Goal: Task Accomplishment & Management: Manage account settings

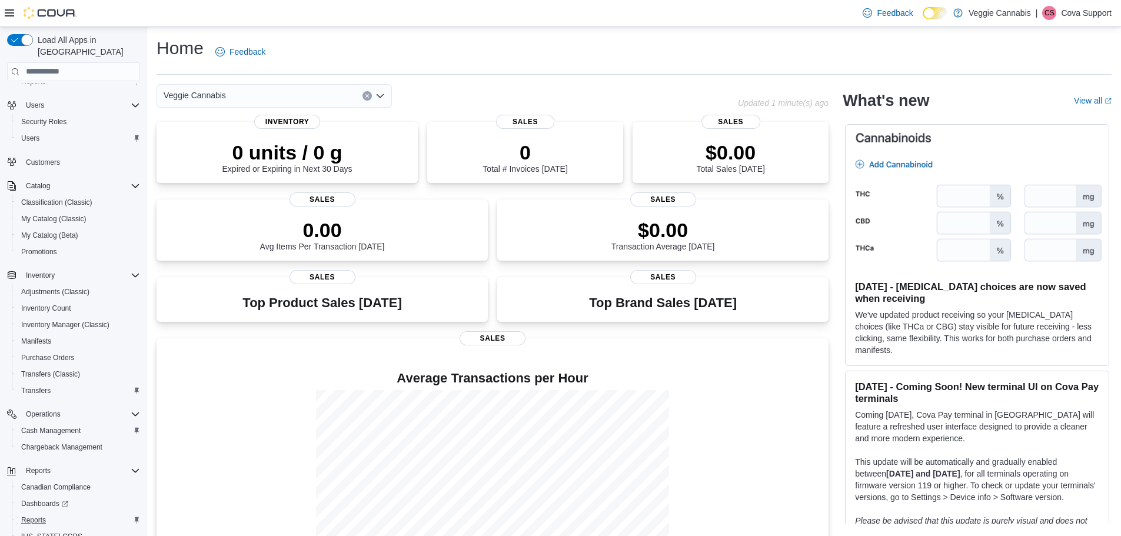
scroll to position [121, 0]
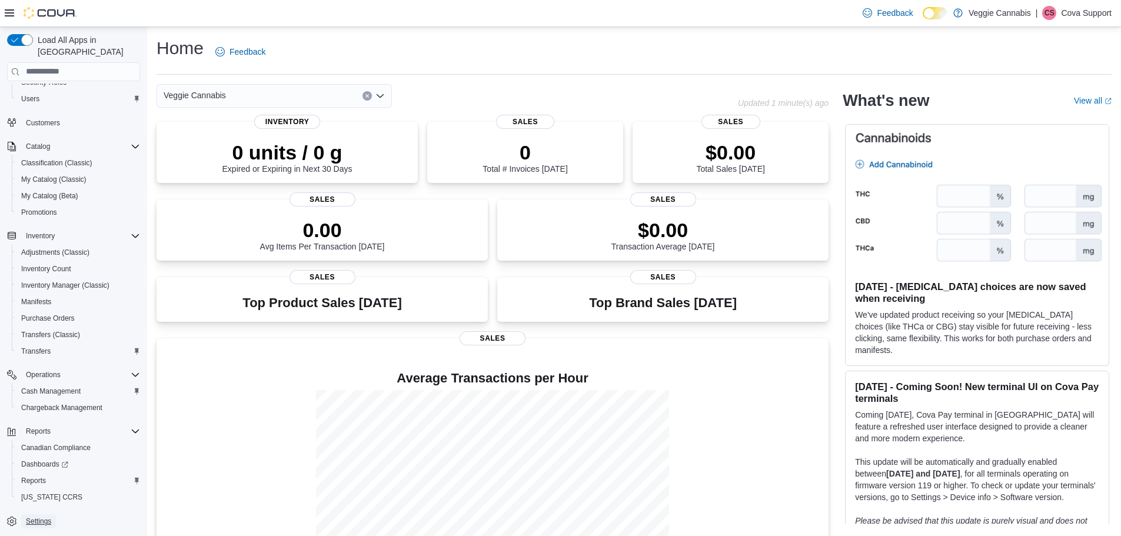
click at [43, 517] on span "Settings" at bounding box center [38, 521] width 25 height 9
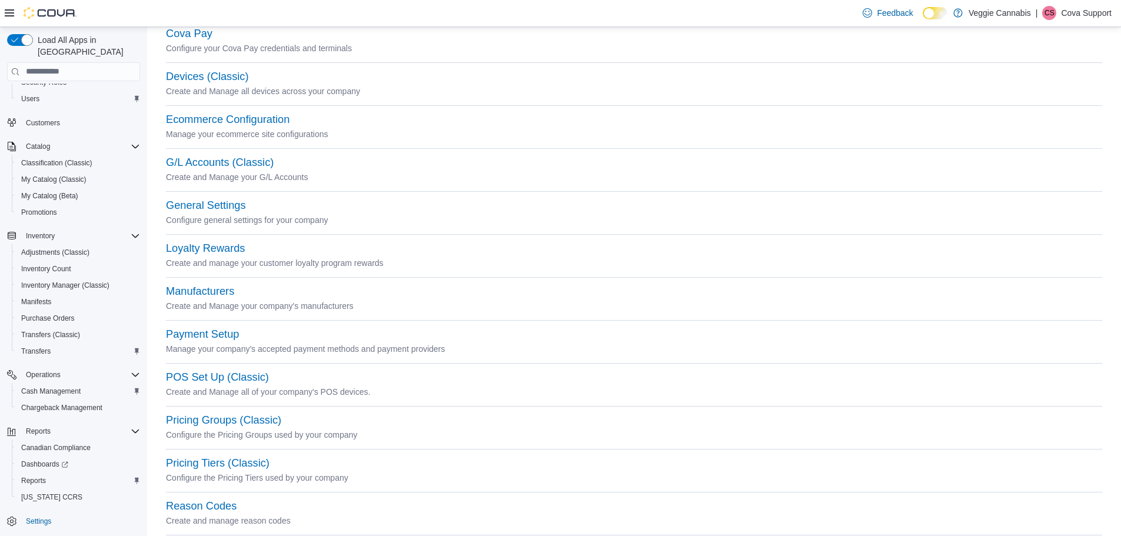
scroll to position [91, 0]
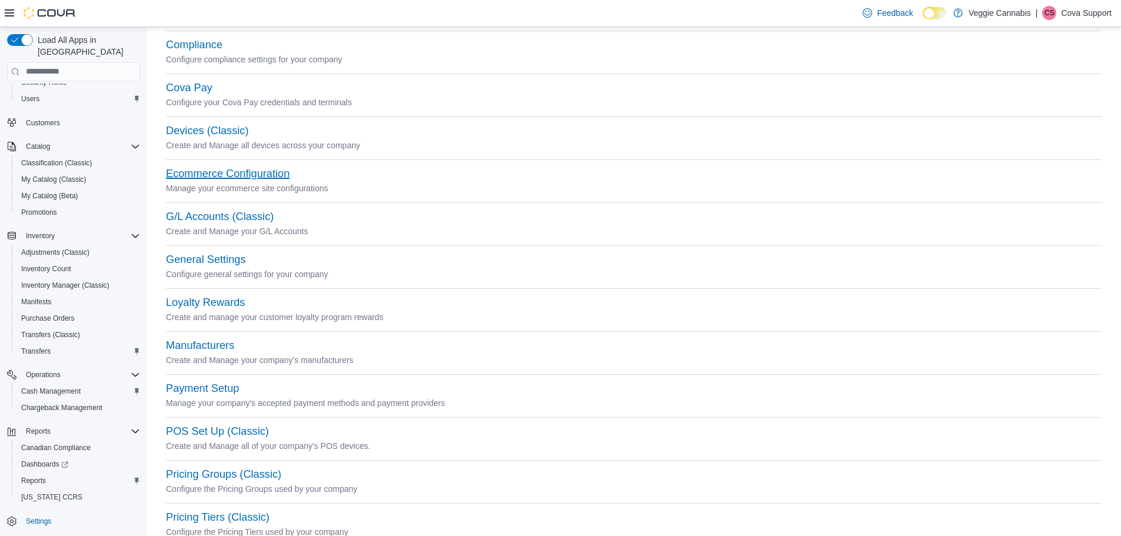
click at [215, 171] on button "Ecommerce Configuration" at bounding box center [228, 174] width 124 height 12
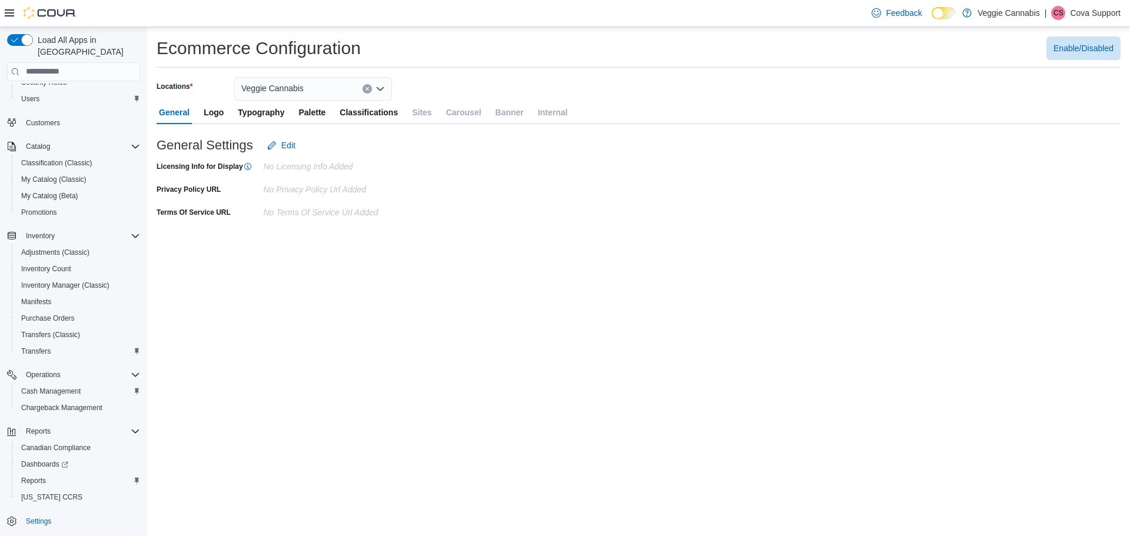
click at [288, 94] on span "Veggie Cannabis" at bounding box center [272, 88] width 62 height 14
click at [801, 319] on div "Ecommerce Configuration Enable/Disabled Locations Veggie Cannabis General Logo …" at bounding box center [638, 281] width 983 height 509
click at [275, 83] on span "Veggie Cannabis" at bounding box center [272, 88] width 62 height 14
click at [288, 126] on span "2903 Dundas St. W" at bounding box center [314, 126] width 81 height 12
click at [432, 114] on button "Sites" at bounding box center [422, 113] width 24 height 24
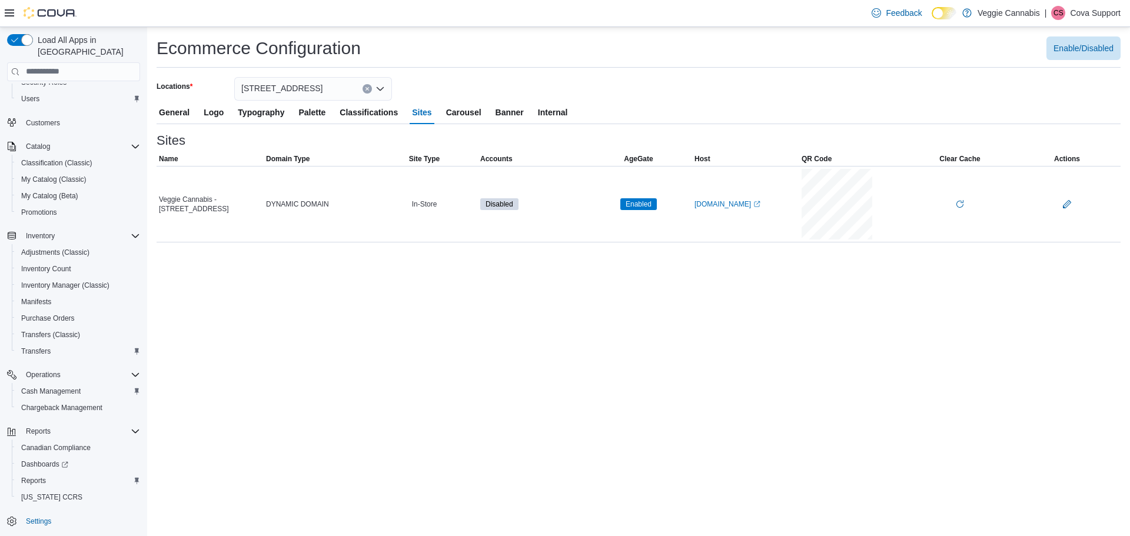
click at [552, 111] on span "Internal" at bounding box center [553, 113] width 30 height 24
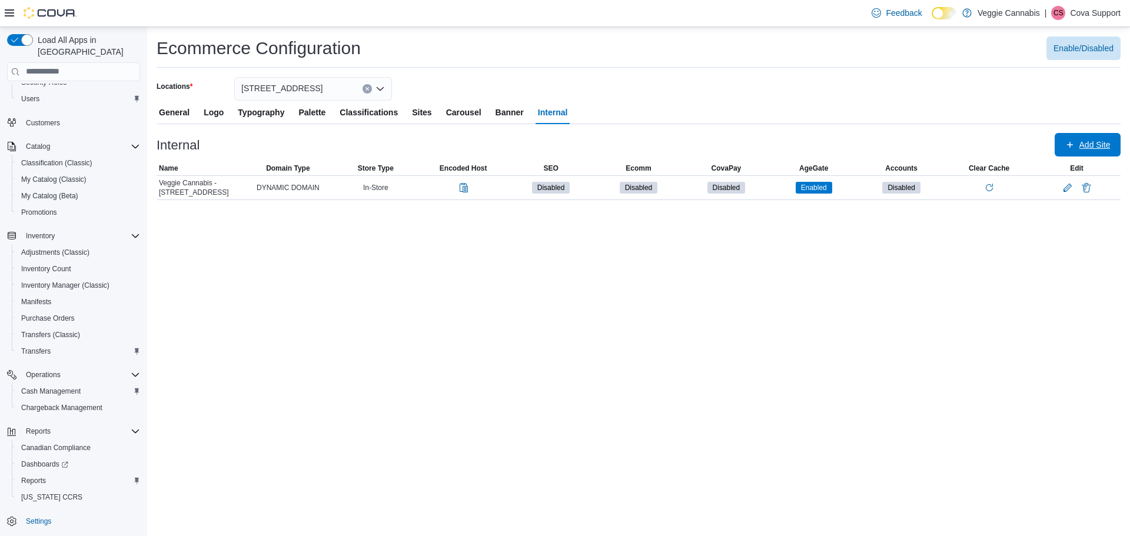
click at [1099, 147] on span "Add Site" at bounding box center [1094, 145] width 31 height 12
select select "******"
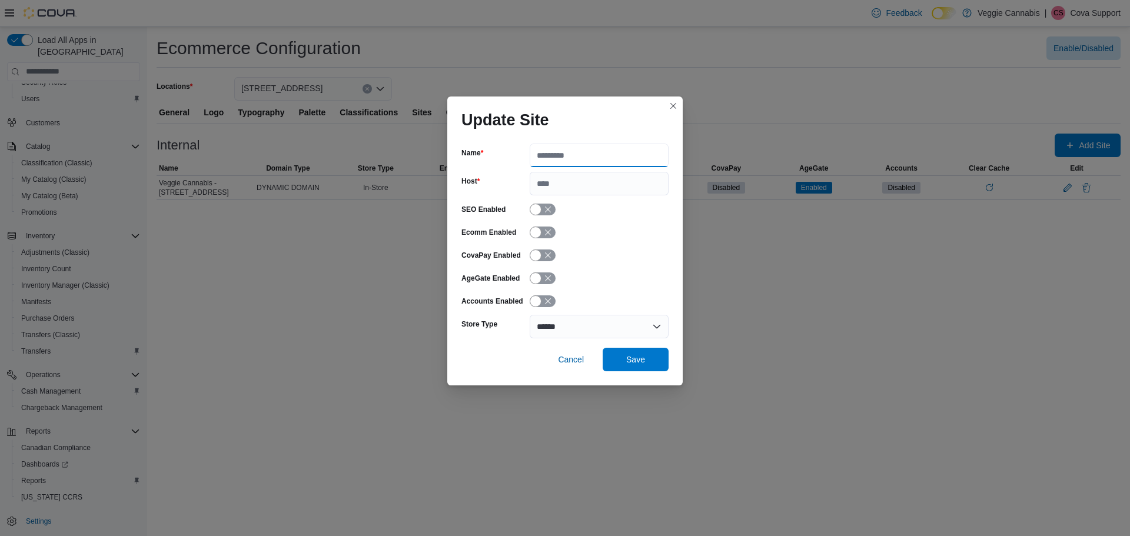
click at [592, 154] on input "Name" at bounding box center [599, 156] width 139 height 24
type input "**********"
paste input "**********"
drag, startPoint x: 505, startPoint y: 194, endPoint x: 498, endPoint y: 195, distance: 7.1
click at [498, 195] on div "**********" at bounding box center [564, 184] width 207 height 24
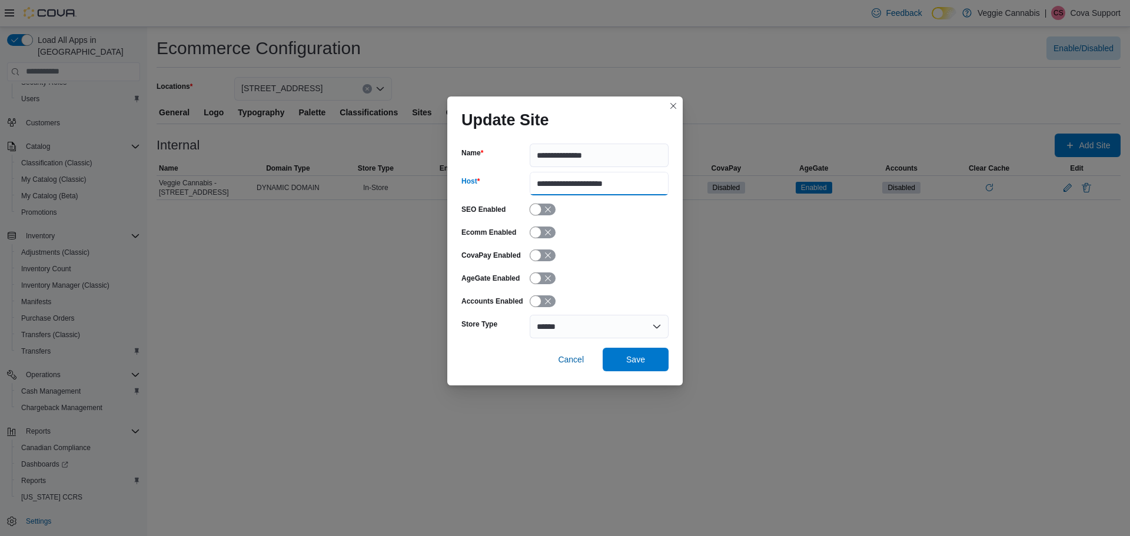
type input "**********"
click at [541, 209] on button "SEO Enabled" at bounding box center [543, 210] width 26 height 12
click at [542, 231] on button "Ecomm Enabled" at bounding box center [543, 233] width 26 height 12
click at [542, 277] on button "AgeGate Enabled" at bounding box center [543, 278] width 26 height 12
click at [542, 299] on button "Accounts Enabled" at bounding box center [543, 301] width 26 height 12
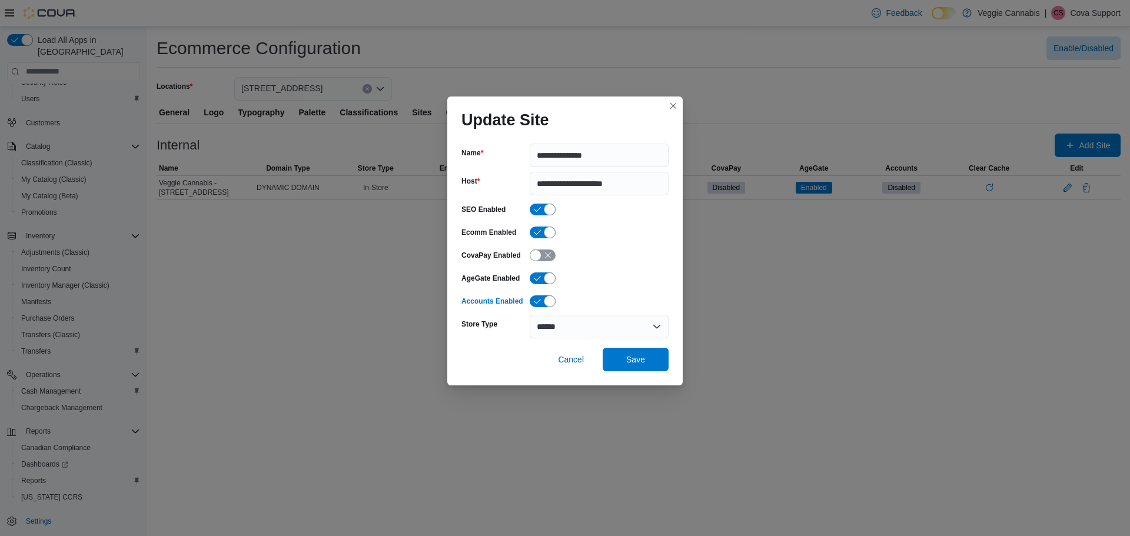
click at [625, 264] on div at bounding box center [599, 255] width 139 height 18
click at [650, 359] on span "Save" at bounding box center [636, 359] width 52 height 24
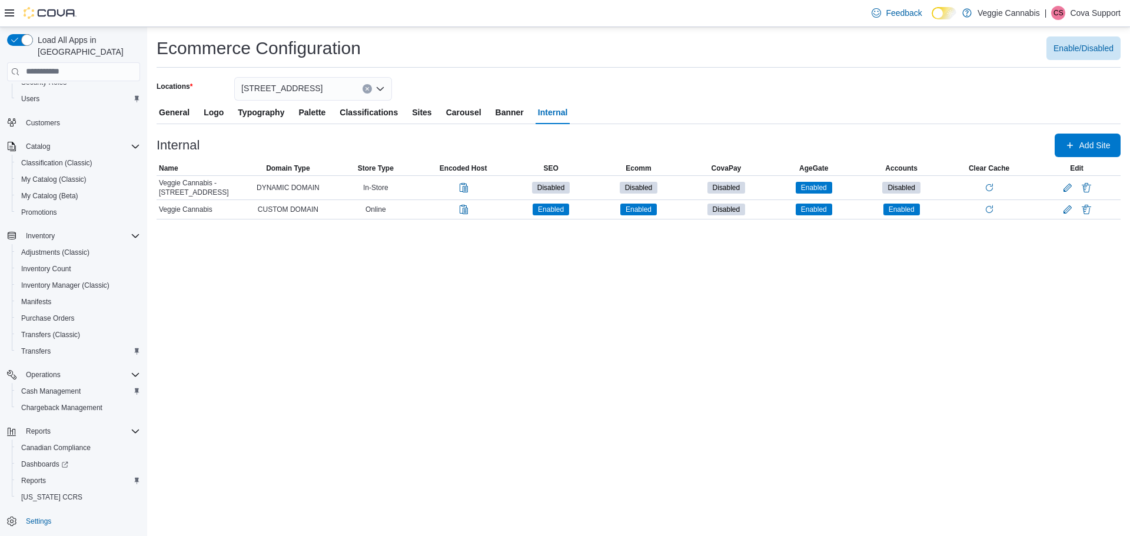
click at [416, 114] on span "Sites" at bounding box center [421, 113] width 19 height 24
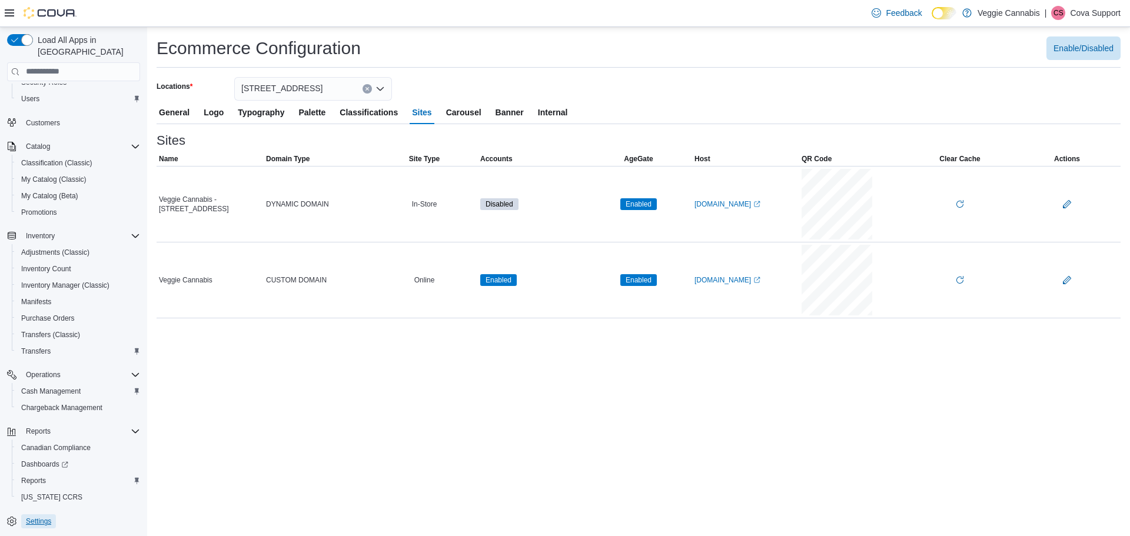
click at [27, 514] on span "Settings" at bounding box center [38, 521] width 25 height 14
